Goal: Transaction & Acquisition: Purchase product/service

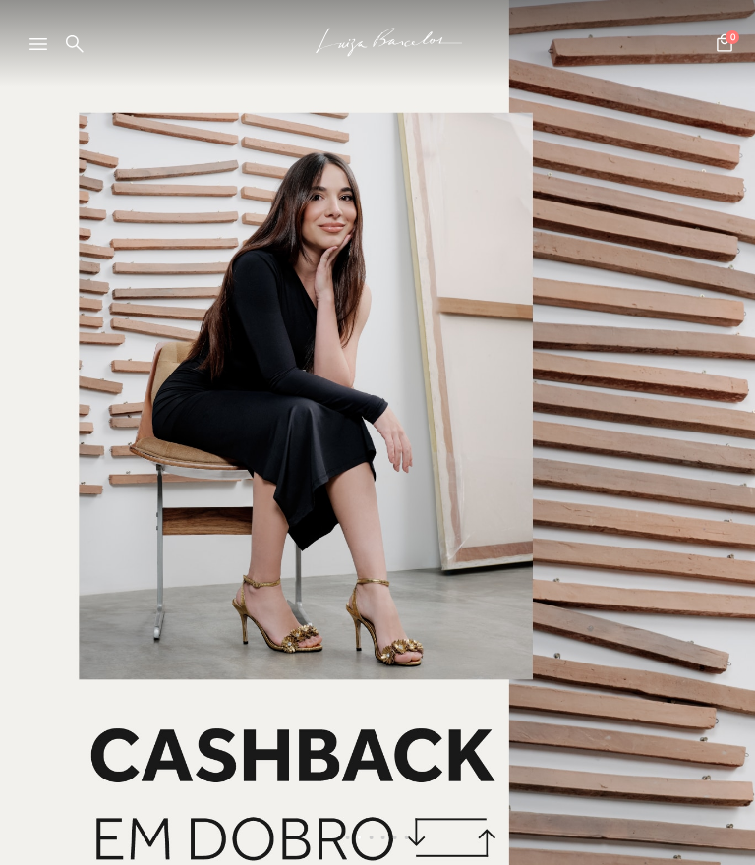
click at [36, 52] on div at bounding box center [46, 49] width 35 height 29
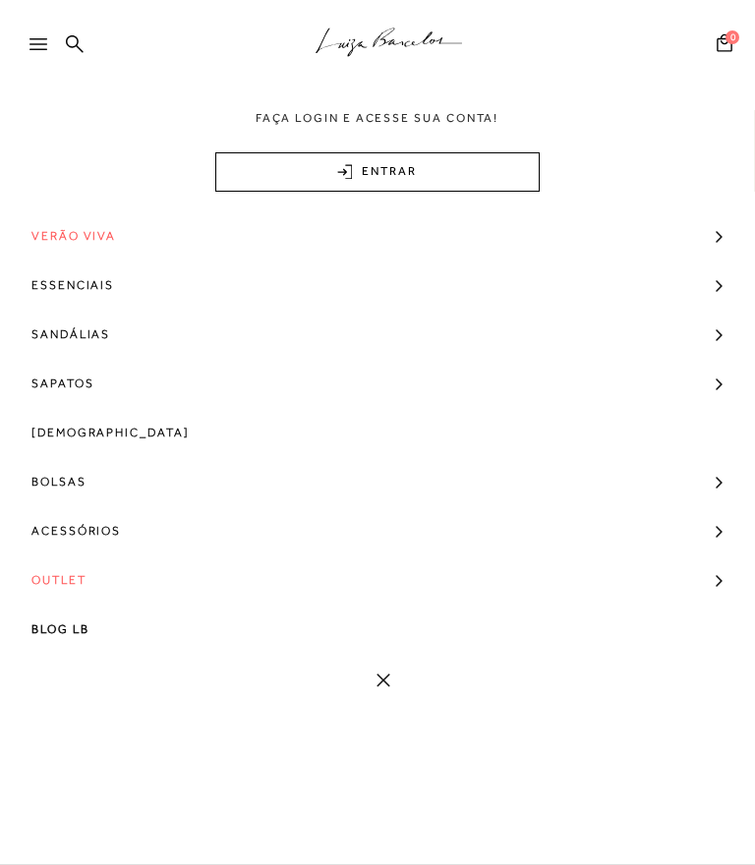
click at [102, 334] on span "Sandálias" at bounding box center [70, 334] width 79 height 49
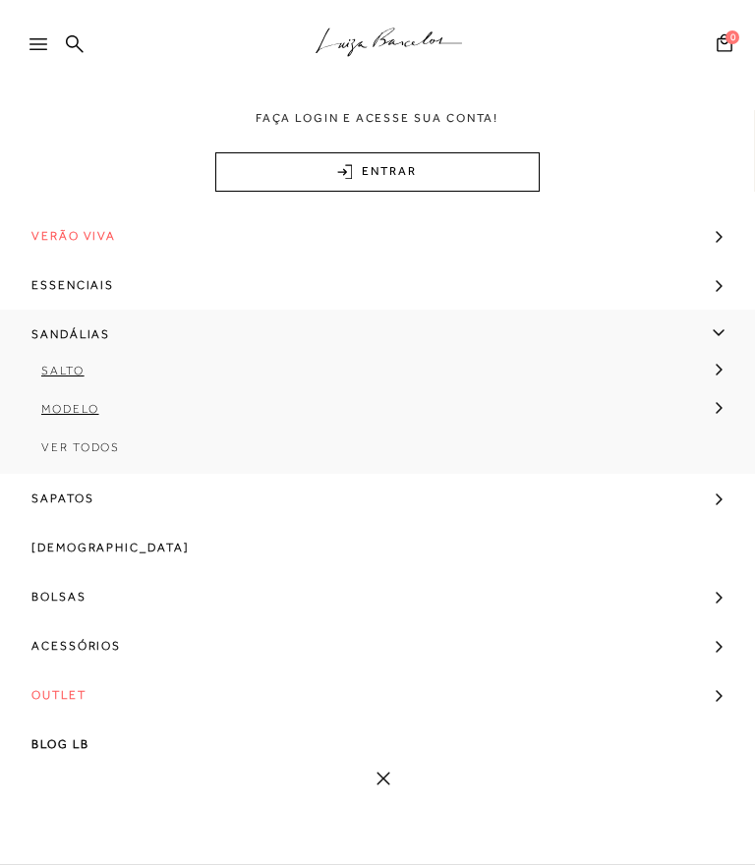
click at [396, 779] on link at bounding box center [377, 779] width 755 height 14
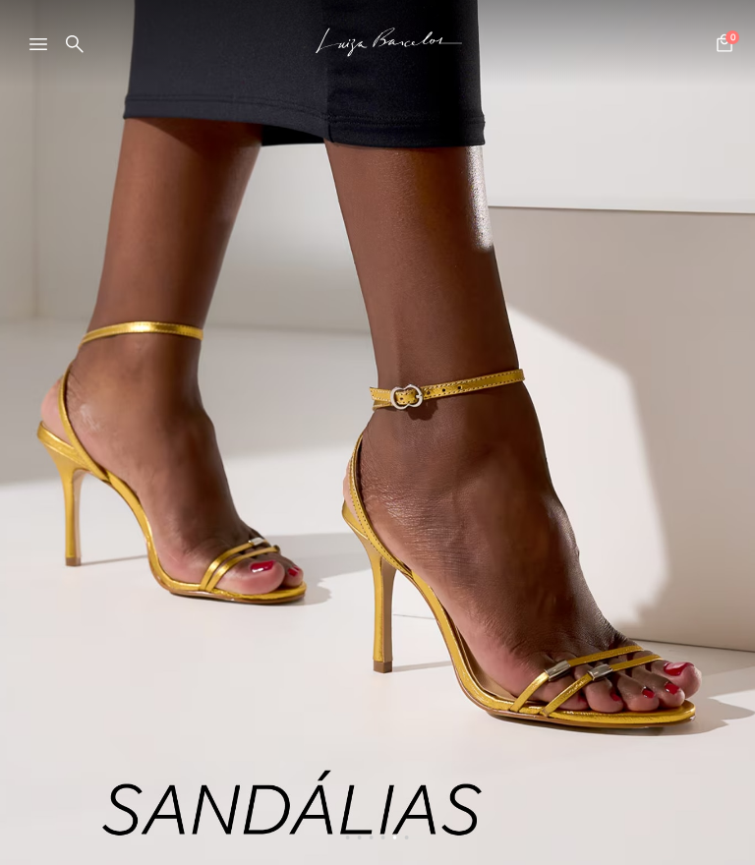
click at [39, 49] on icon at bounding box center [38, 44] width 18 height 12
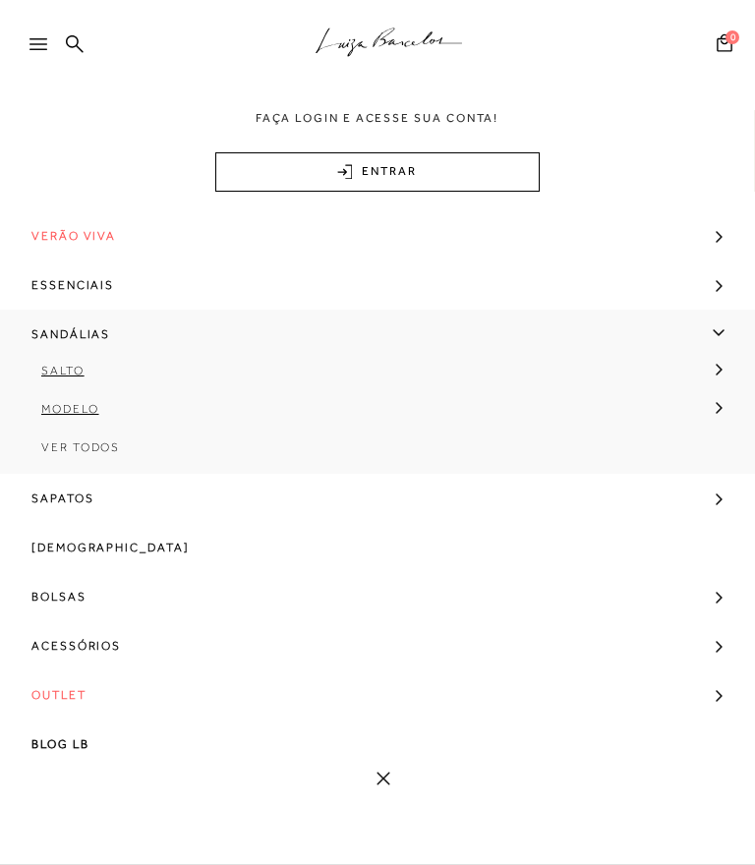
click at [97, 336] on span "Sandálias" at bounding box center [70, 334] width 79 height 49
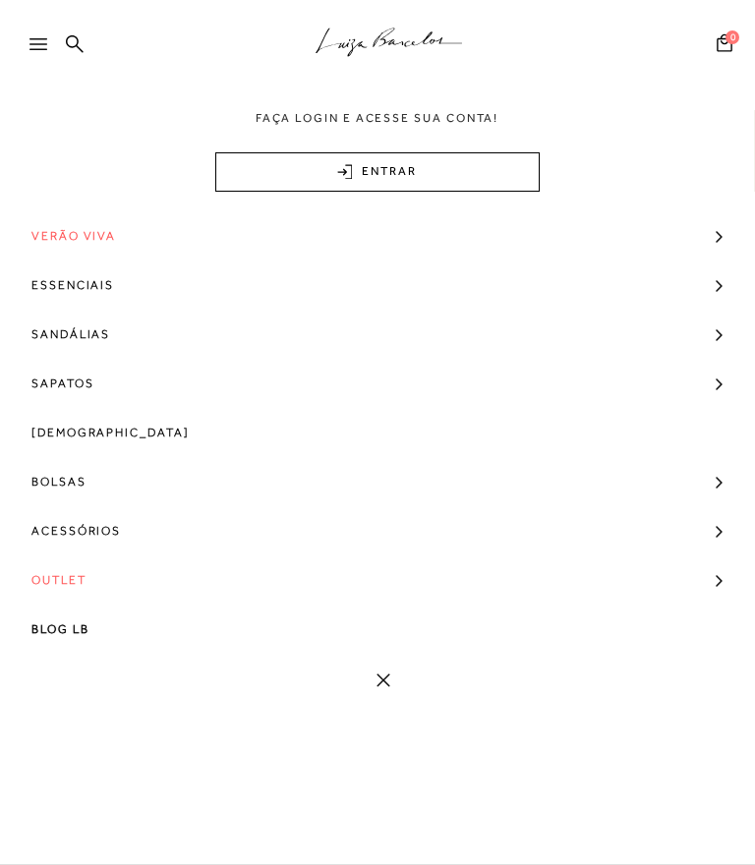
click at [103, 328] on span "Sandálias" at bounding box center [70, 334] width 79 height 49
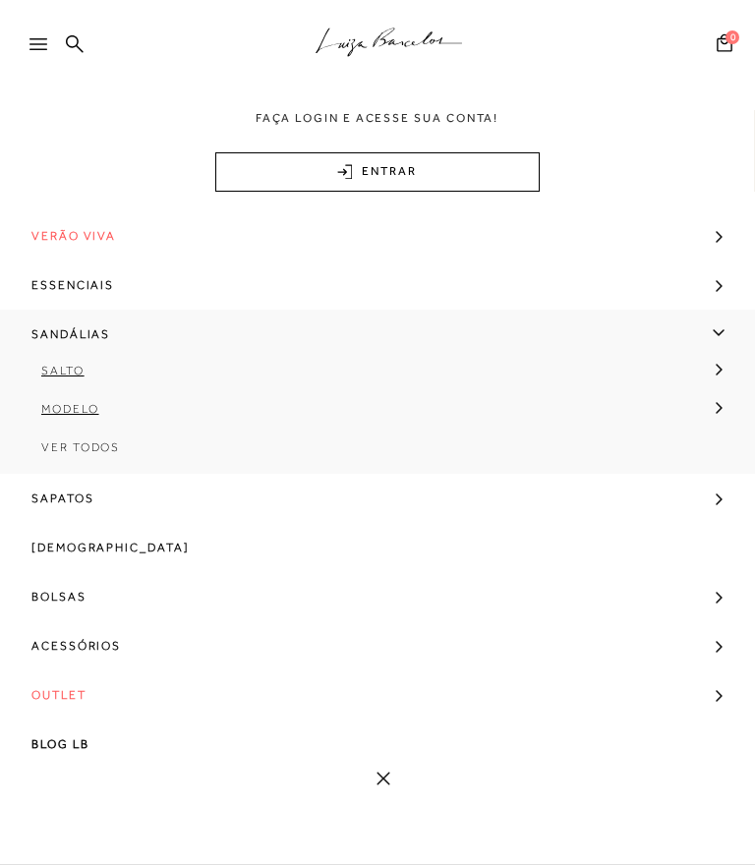
click at [112, 447] on span "Ver Todos" at bounding box center [80, 447] width 79 height 14
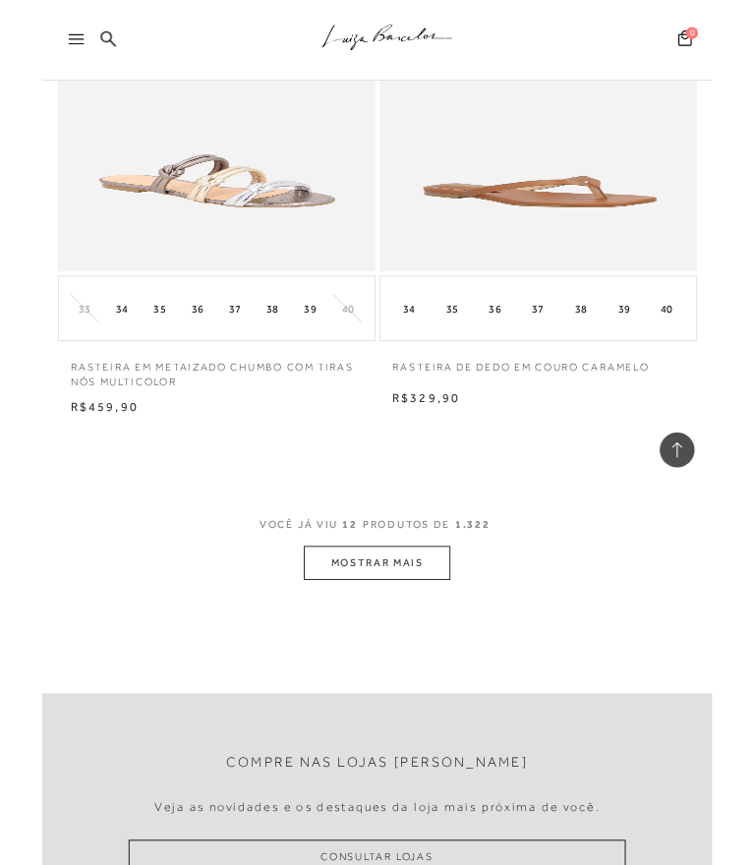
scroll to position [2399, 0]
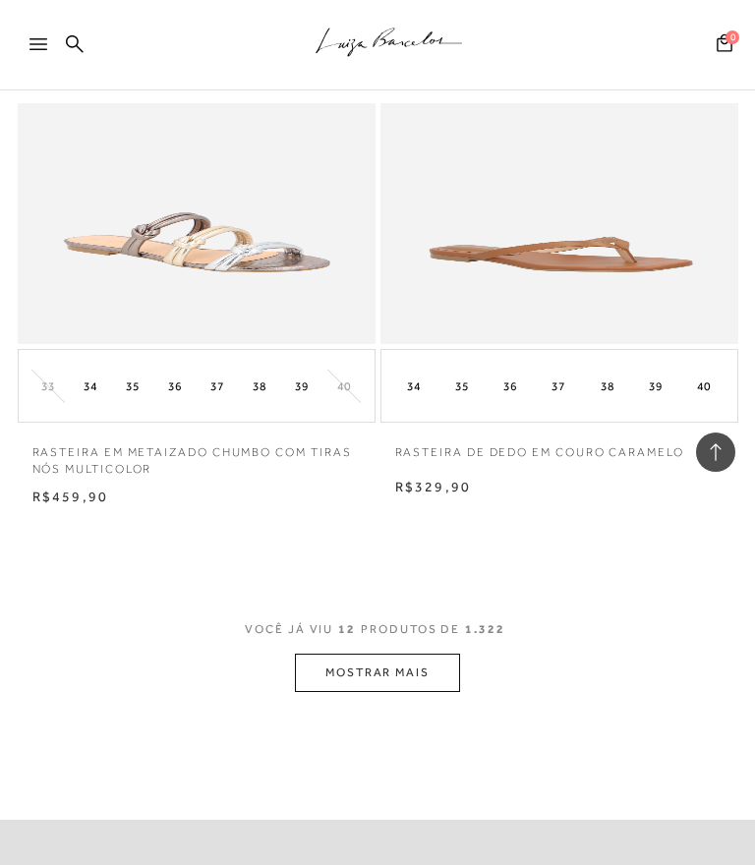
click at [443, 663] on button "MOSTRAR MAIS" at bounding box center [377, 673] width 165 height 38
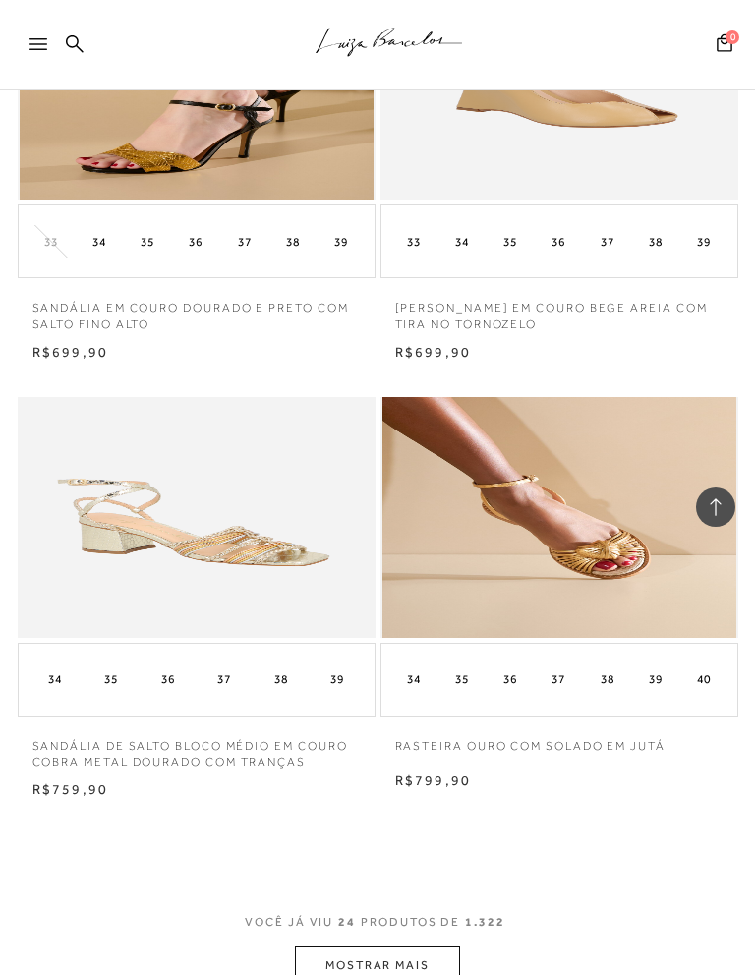
scroll to position [4805, 0]
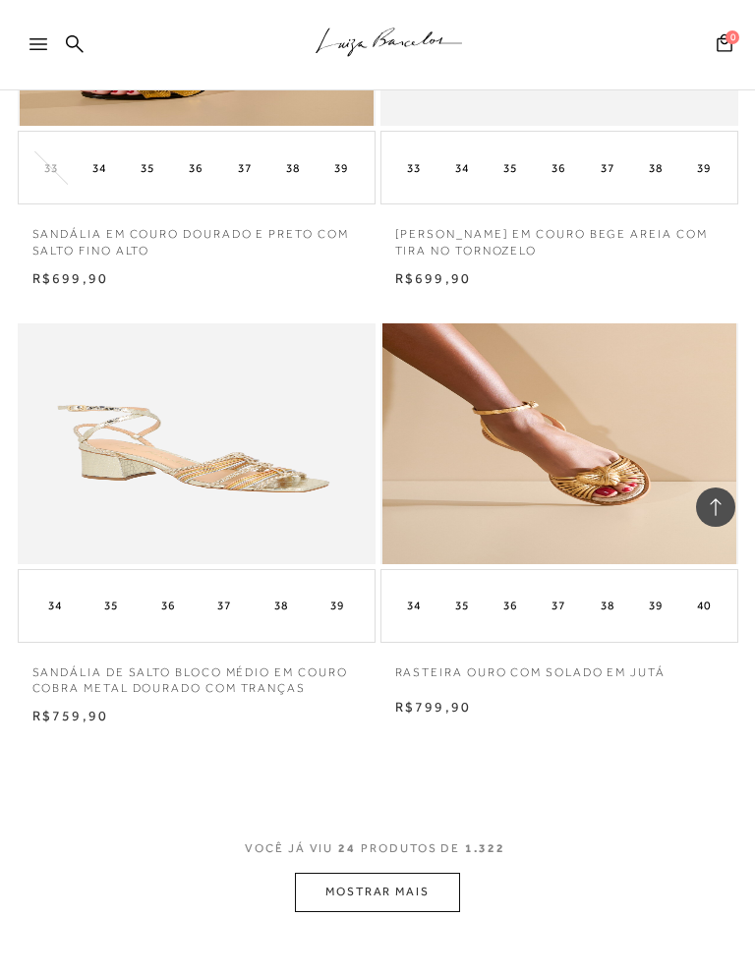
click at [428, 864] on button "MOSTRAR MAIS" at bounding box center [377, 892] width 165 height 38
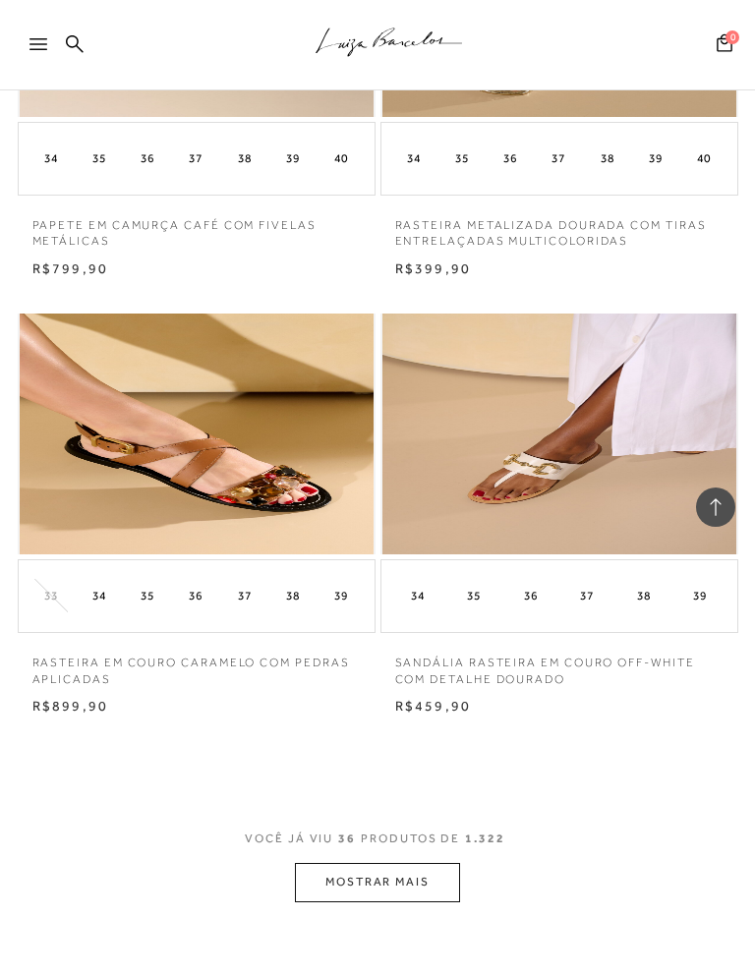
scroll to position [7478, 0]
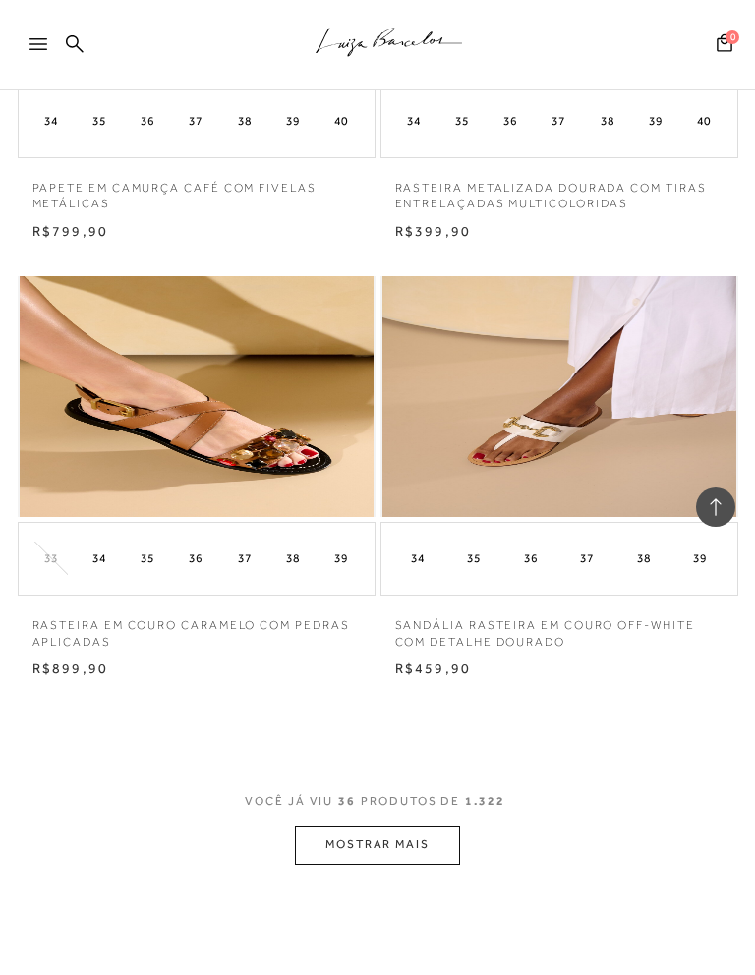
click at [432, 826] on button "MOSTRAR MAIS" at bounding box center [377, 845] width 165 height 38
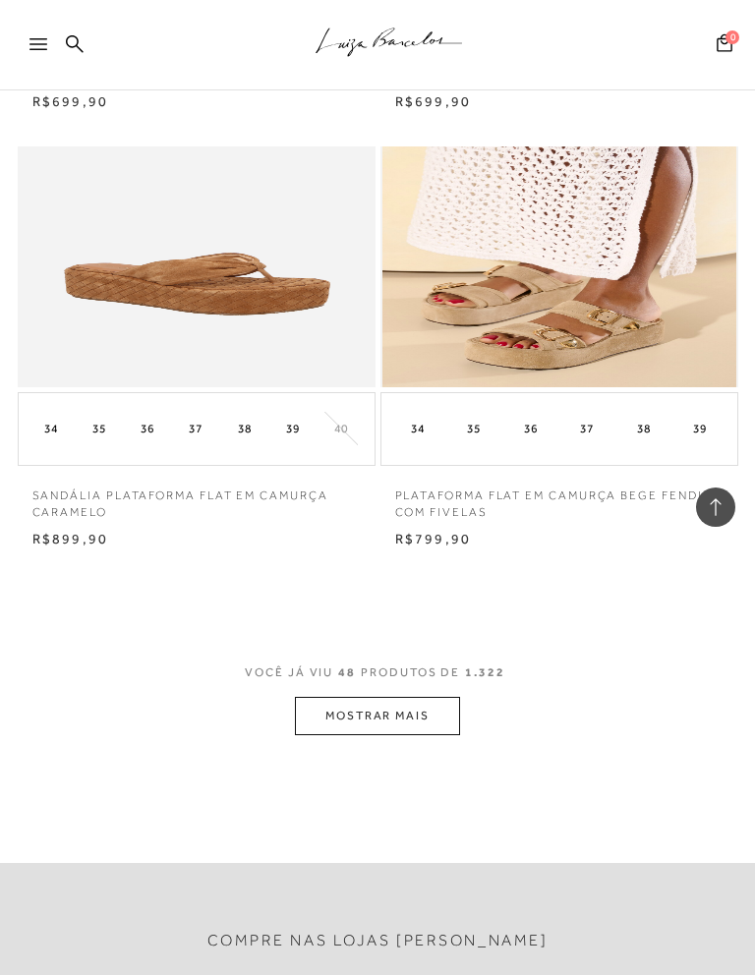
scroll to position [10279, 0]
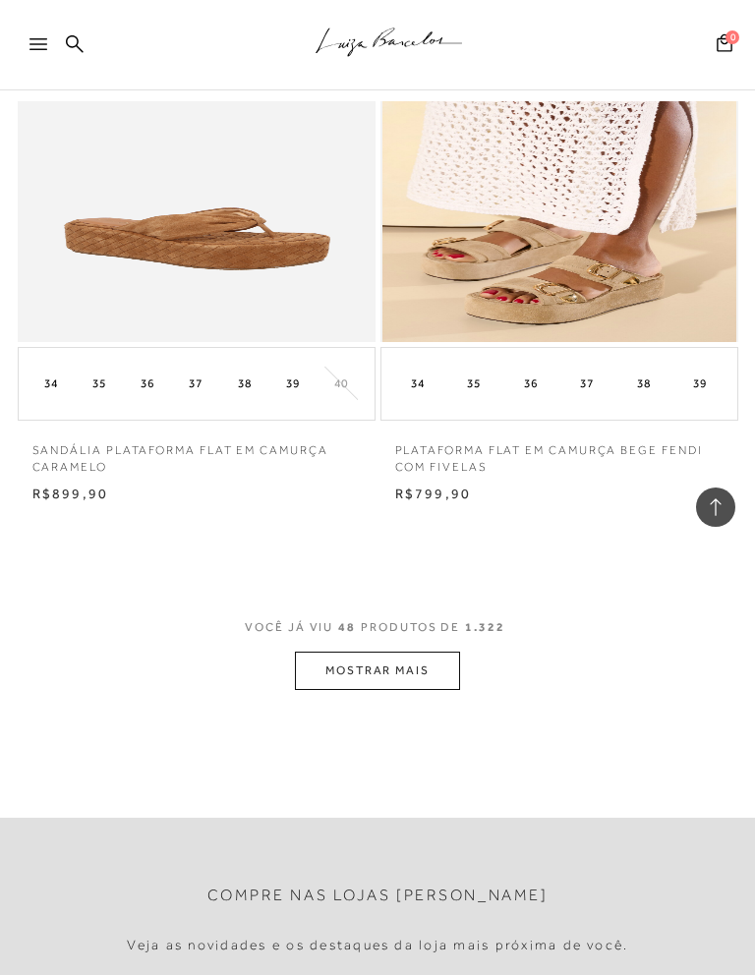
click at [416, 652] on button "MOSTRAR MAIS" at bounding box center [377, 671] width 165 height 38
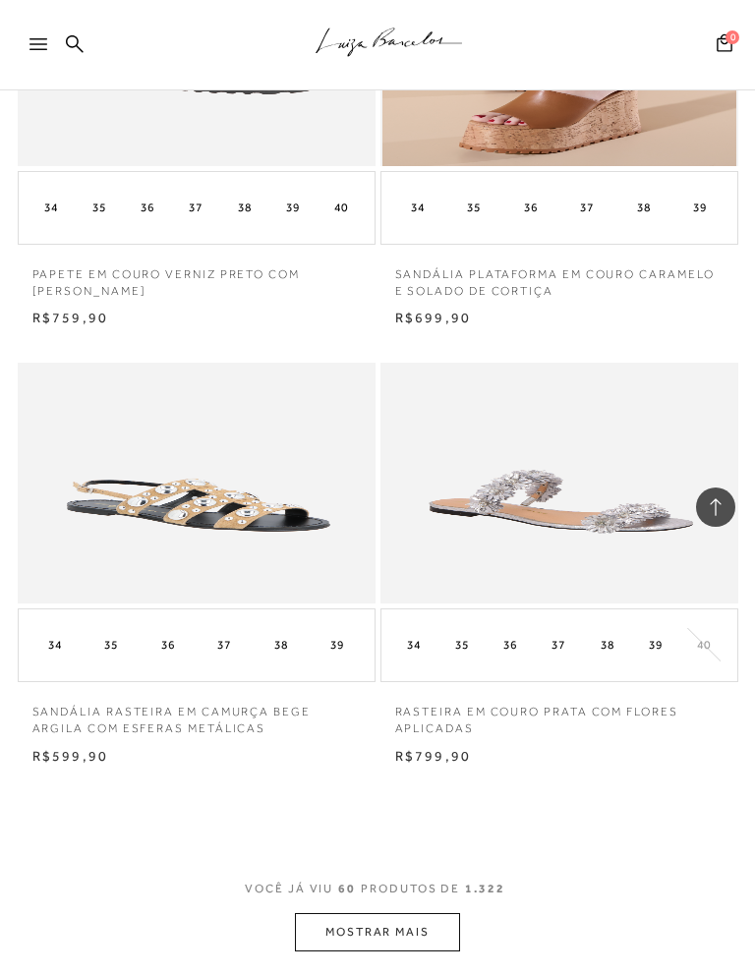
scroll to position [12699, 0]
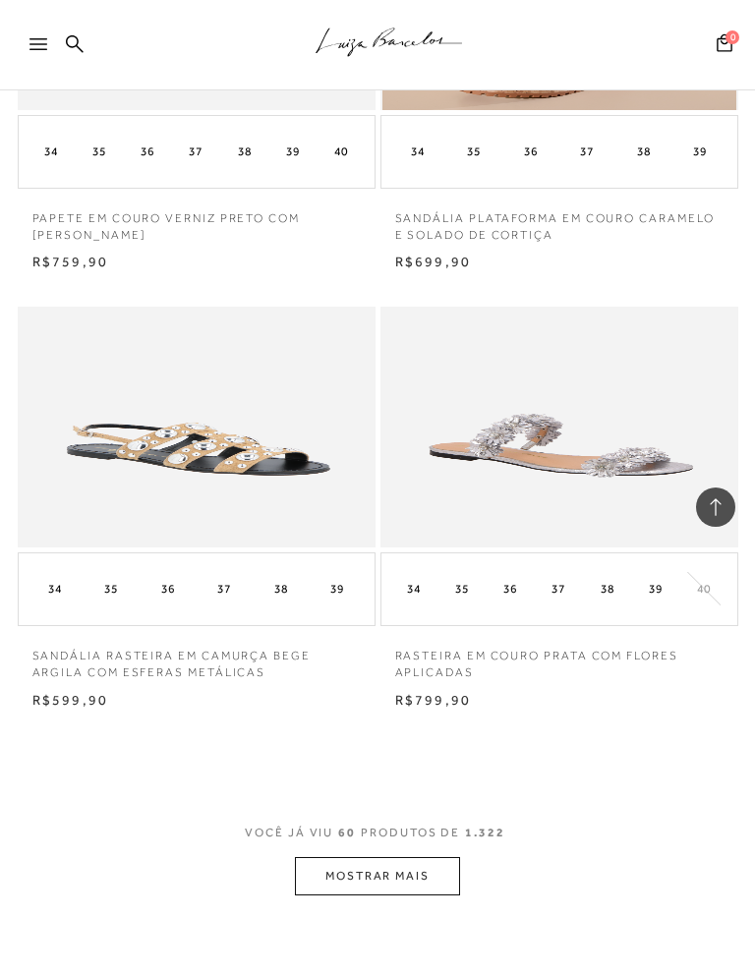
click at [422, 857] on button "MOSTRAR MAIS" at bounding box center [377, 876] width 165 height 38
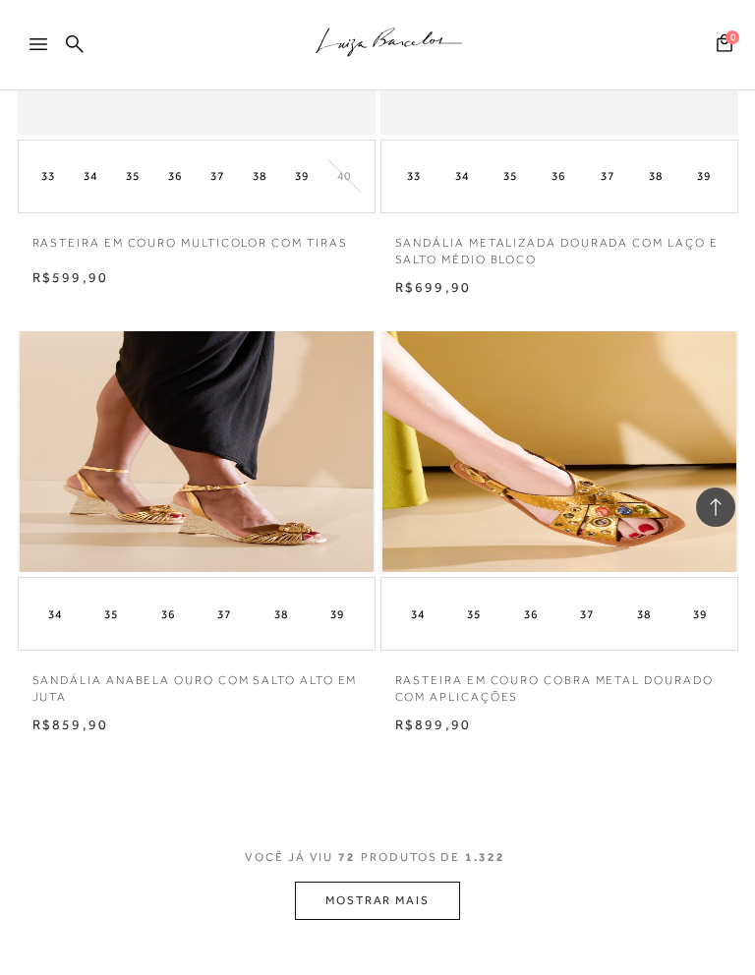
scroll to position [15352, 0]
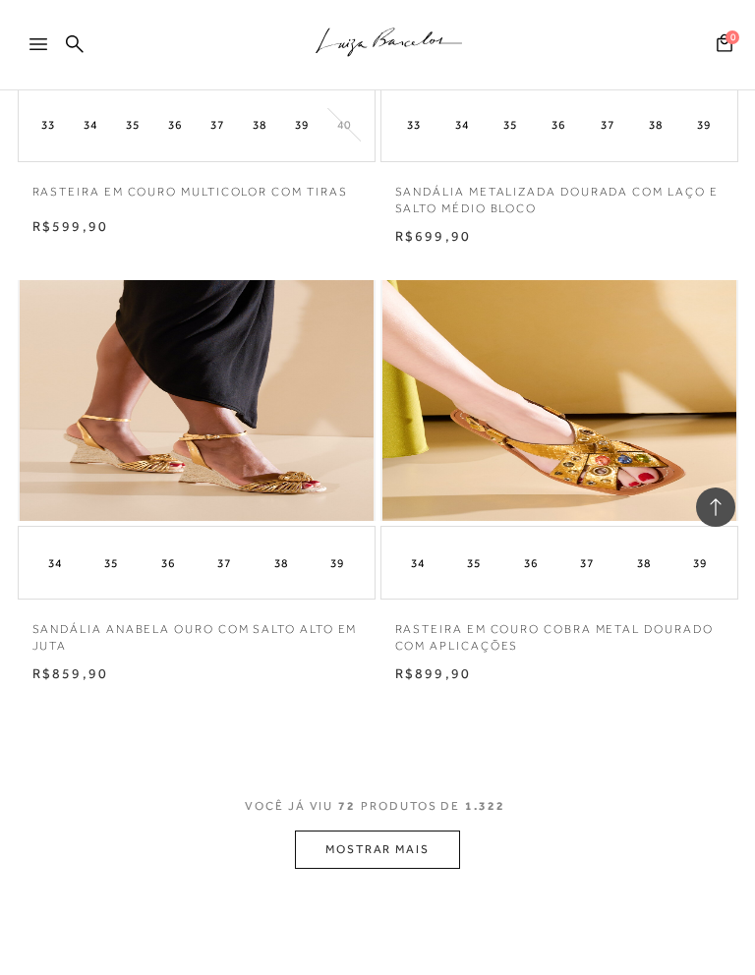
click at [434, 831] on button "MOSTRAR MAIS" at bounding box center [377, 850] width 165 height 38
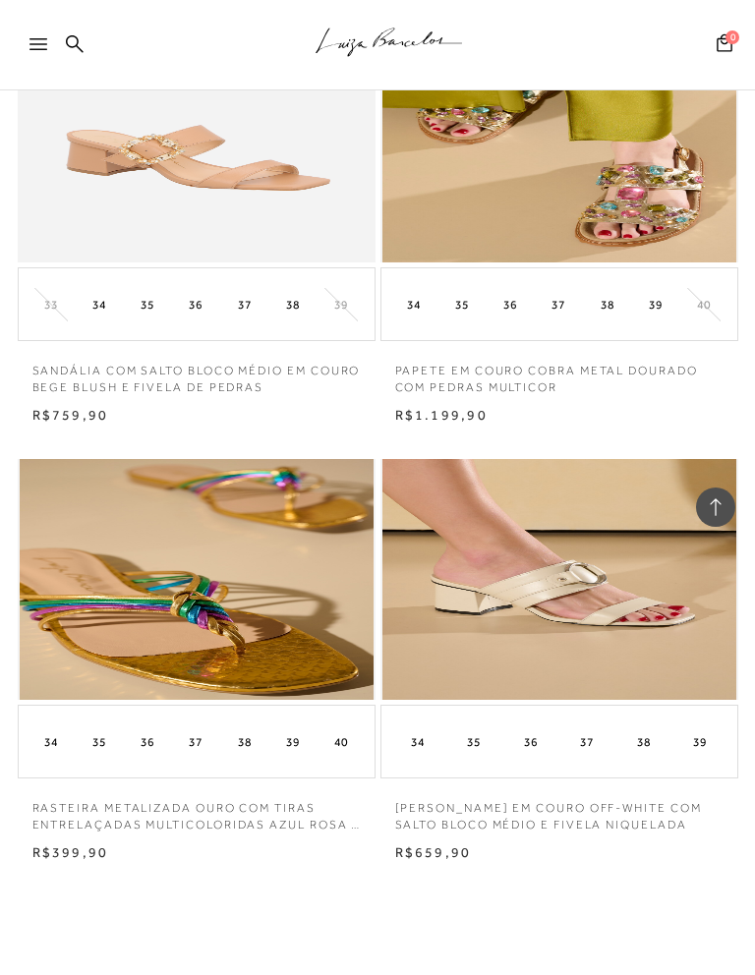
scroll to position [17944, 0]
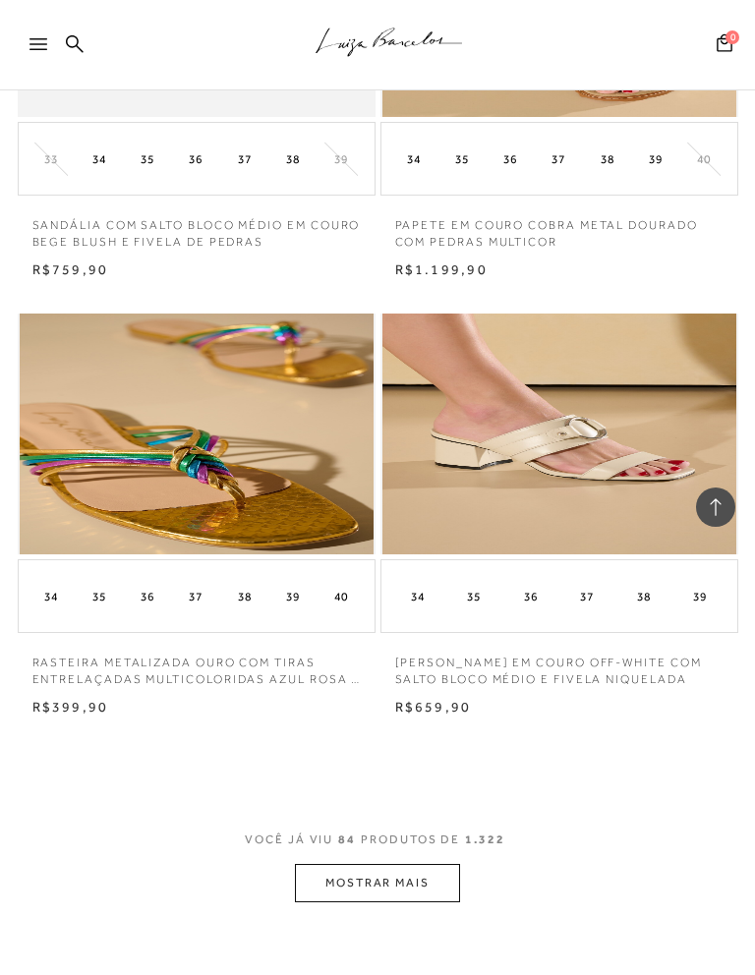
click at [402, 864] on button "MOSTRAR MAIS" at bounding box center [377, 883] width 165 height 38
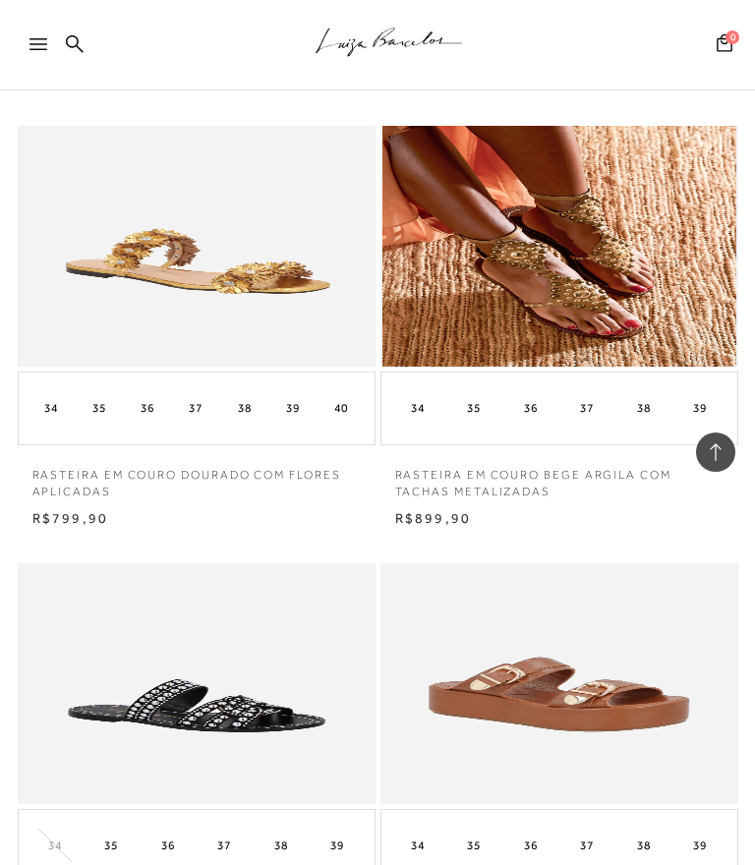
scroll to position [19434, 0]
